Goal: Information Seeking & Learning: Learn about a topic

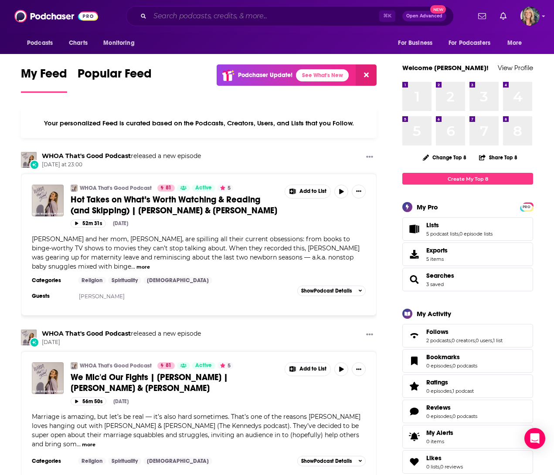
click at [176, 17] on input "Search podcasts, credits, & more..." at bounding box center [264, 16] width 229 height 14
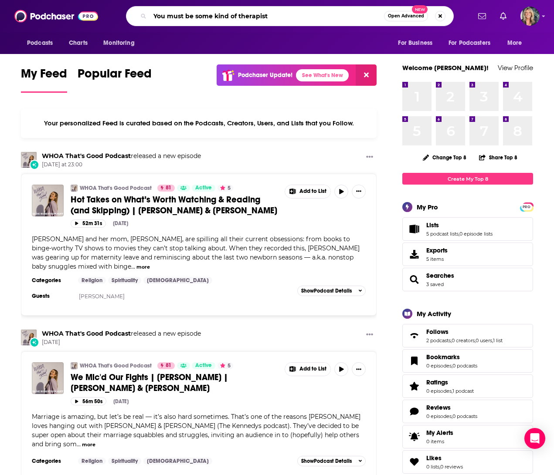
type input "You must be some kind of therapist"
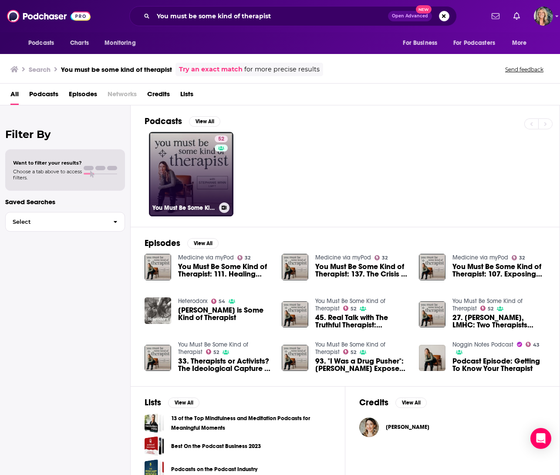
click at [213, 174] on link "52 You Must Be Some Kind of Therapist" at bounding box center [191, 174] width 85 height 85
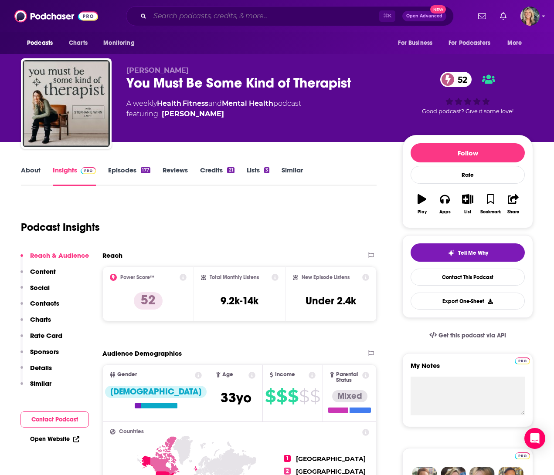
click at [185, 17] on input "Search podcasts, credits, & more..." at bounding box center [264, 16] width 229 height 14
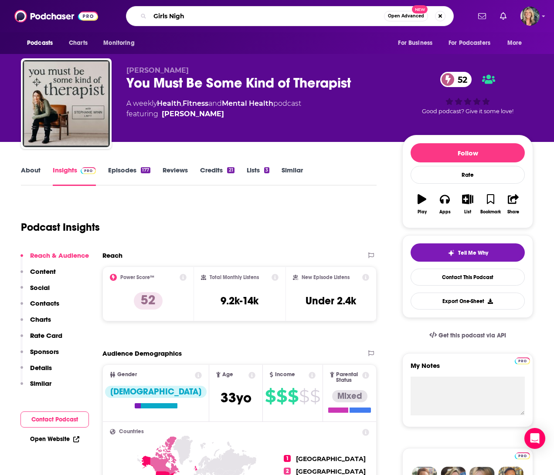
type input "Girls Night"
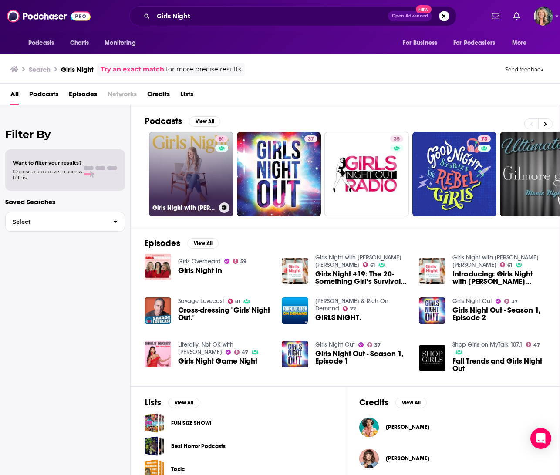
click at [189, 185] on link "61 Girls Night with [PERSON_NAME] [PERSON_NAME]" at bounding box center [191, 174] width 85 height 85
